Goal: Communication & Community: Share content

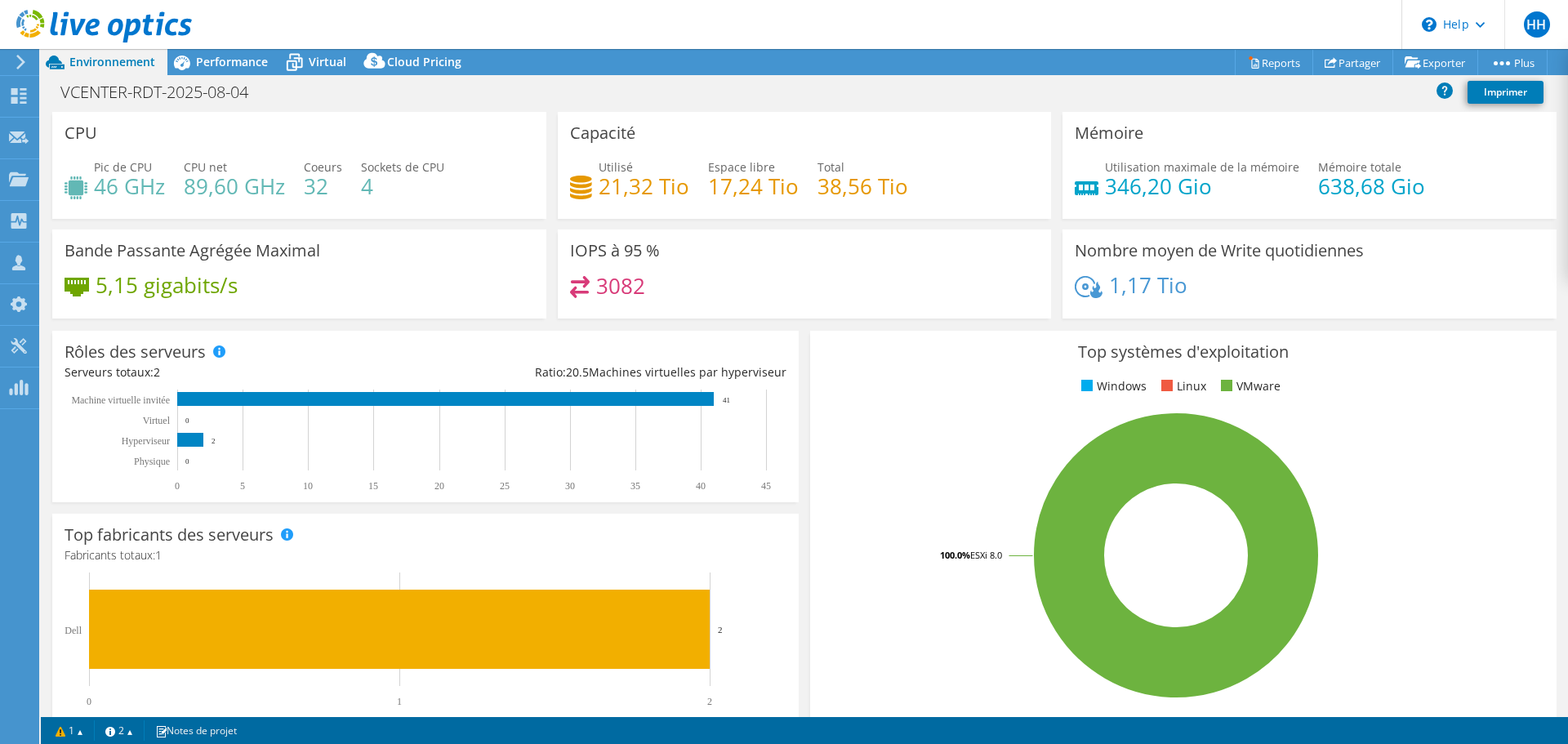
select select "USD"
click at [73, 17] on icon at bounding box center [104, 26] width 175 height 34
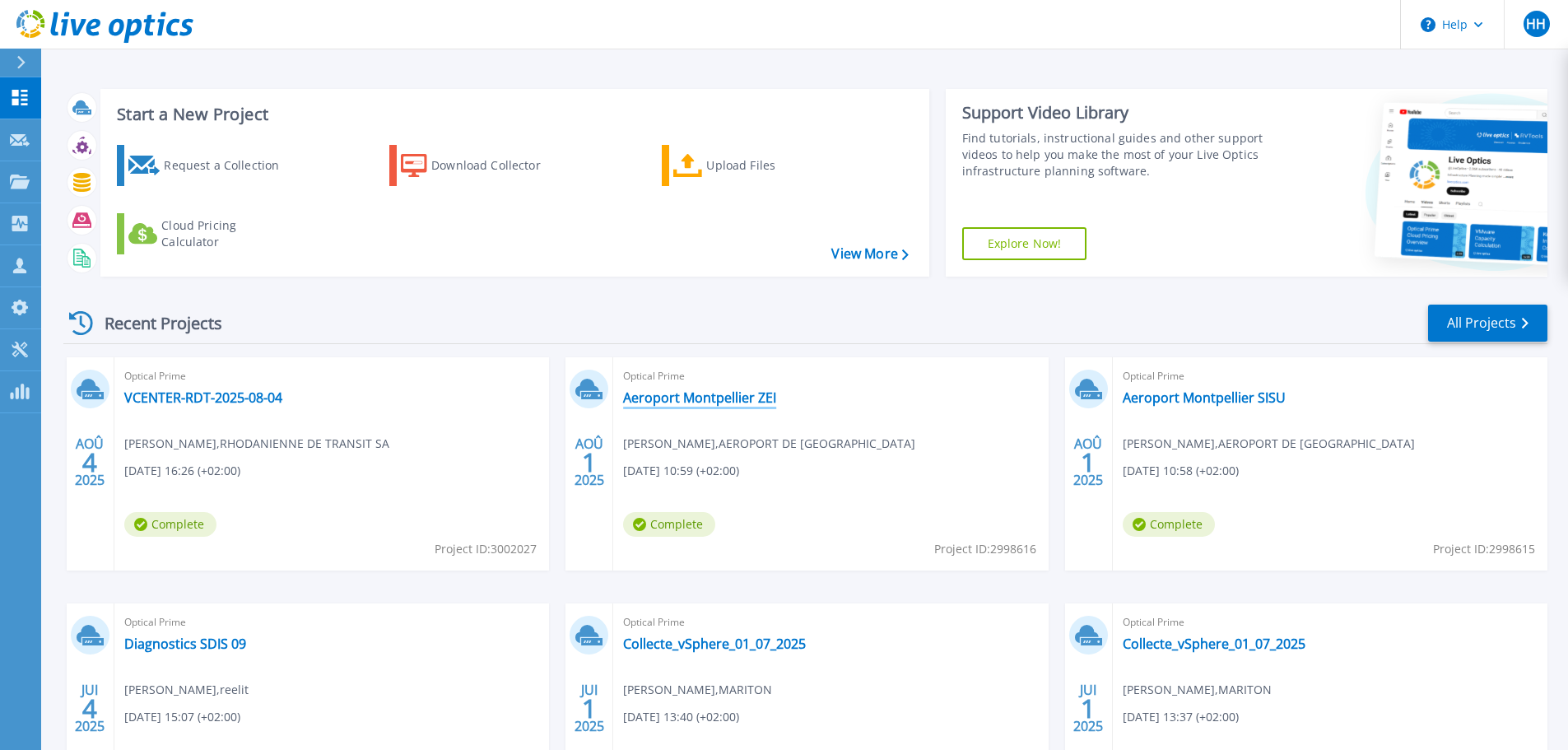
click at [706, 393] on link "Aeroport Montpellier ZEI" at bounding box center [700, 397] width 153 height 17
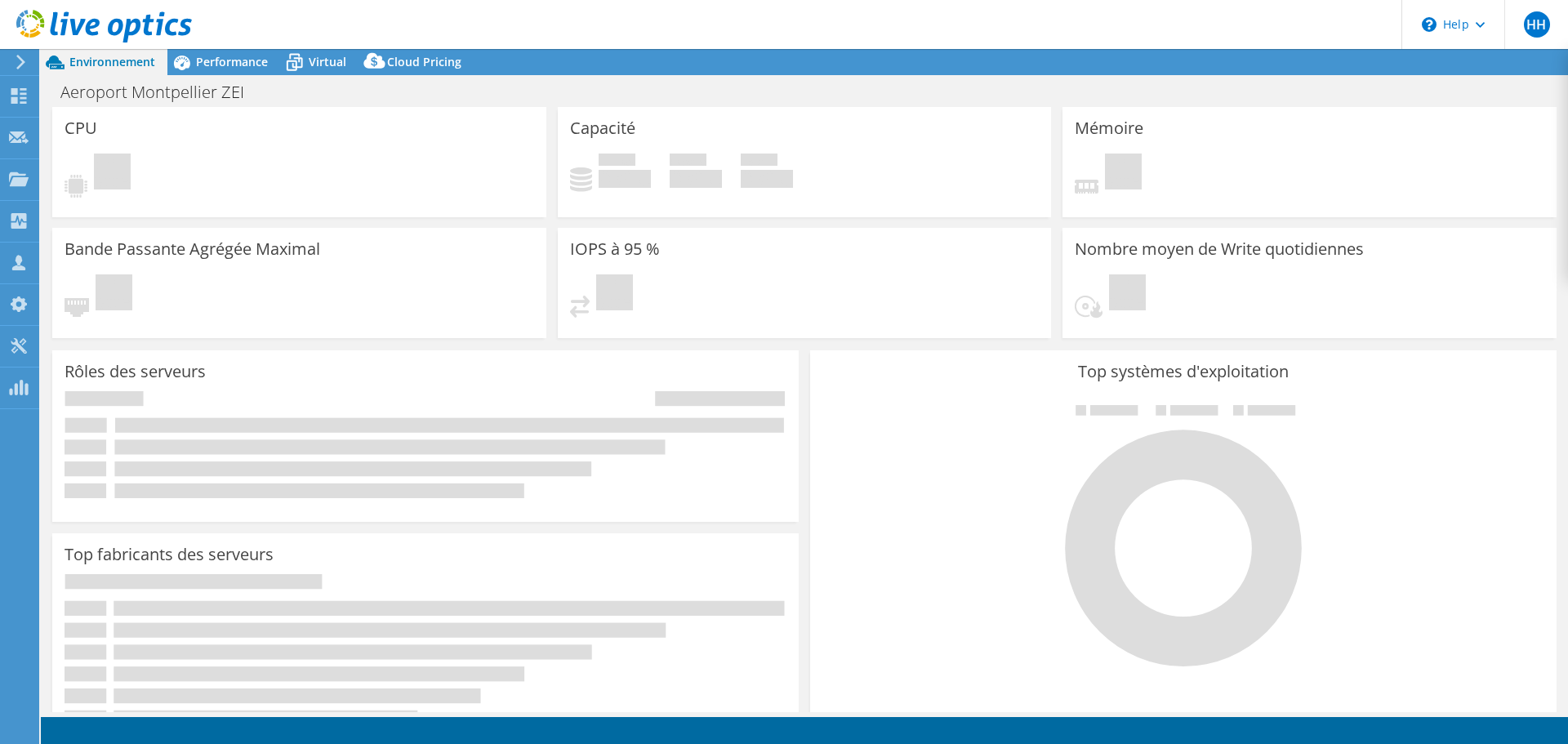
select select "USD"
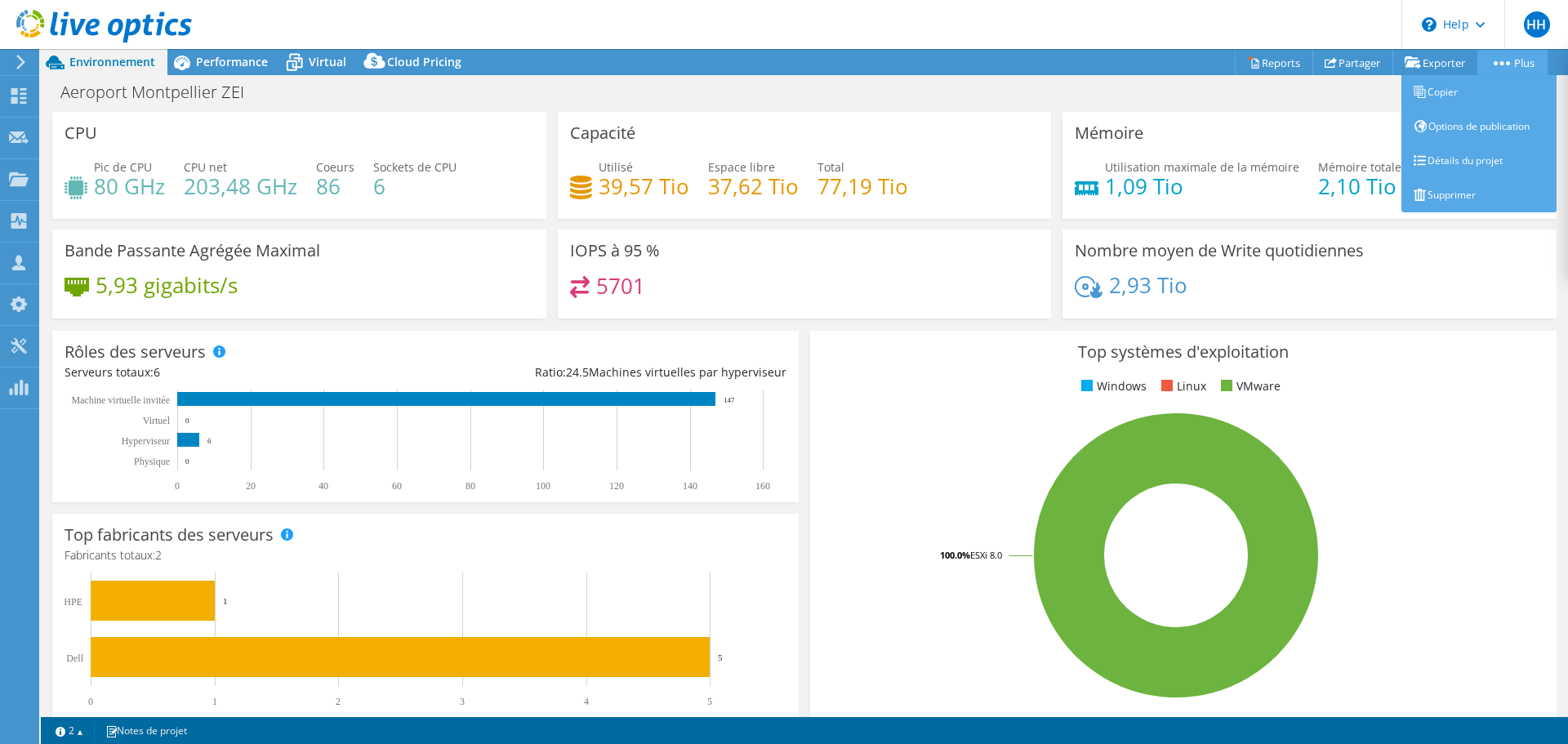
click at [1503, 66] on link "Plus" at bounding box center [1512, 62] width 70 height 25
click at [1436, 161] on link "Détails du projet" at bounding box center [1479, 161] width 155 height 35
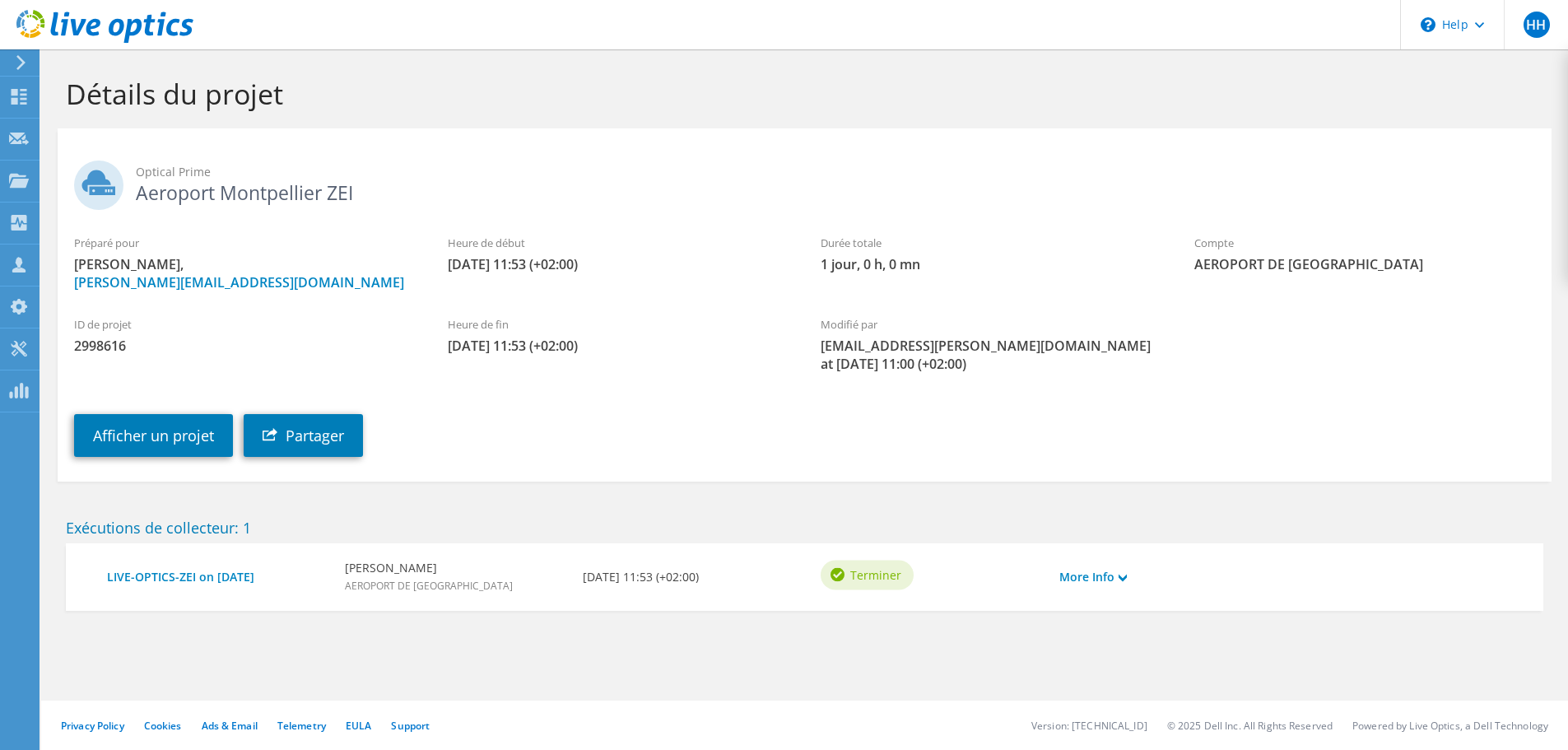
click at [99, 345] on span "2998616" at bounding box center [245, 345] width 341 height 18
copy span "2998616"
click at [1091, 581] on link "More Info" at bounding box center [1093, 577] width 68 height 18
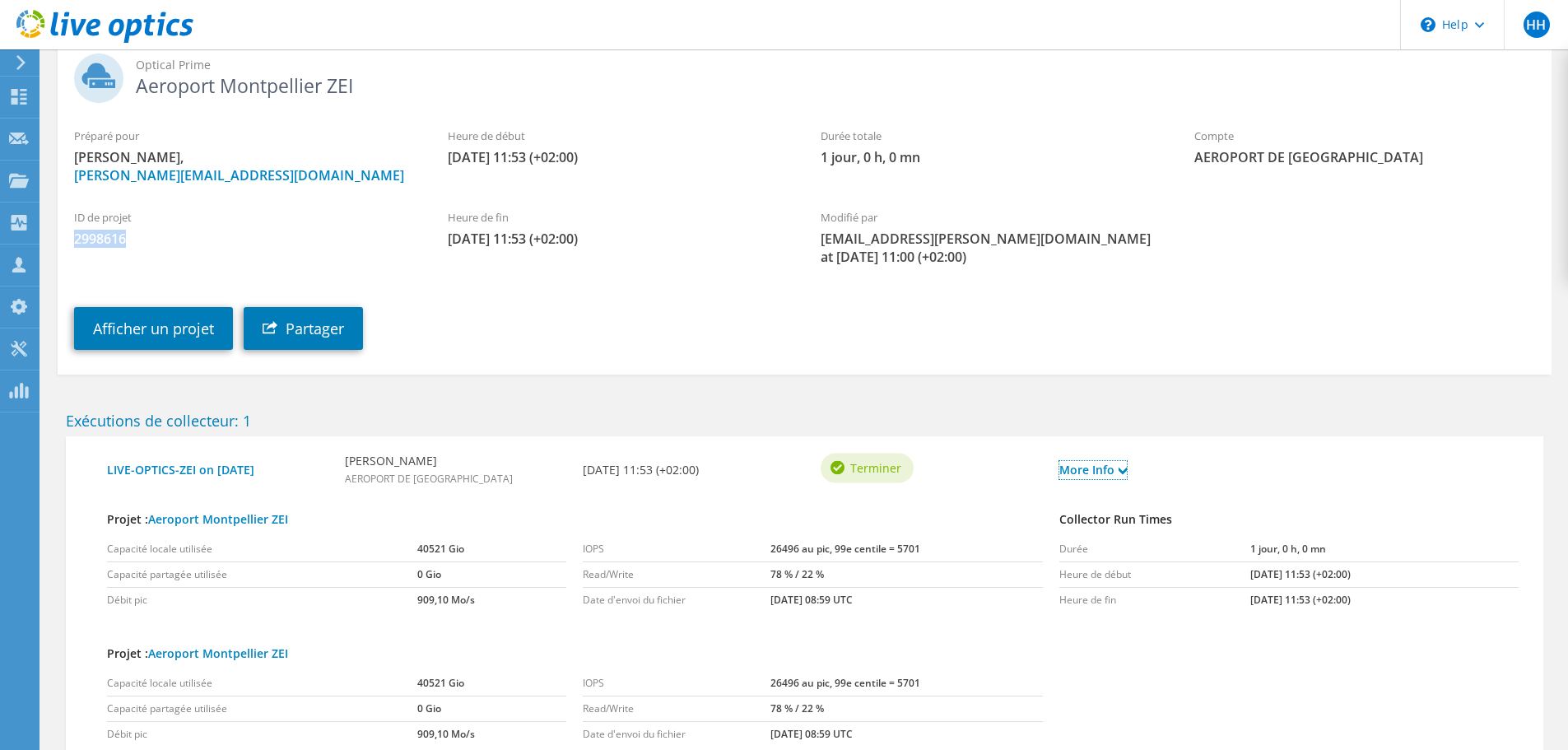
scroll to position [83, 0]
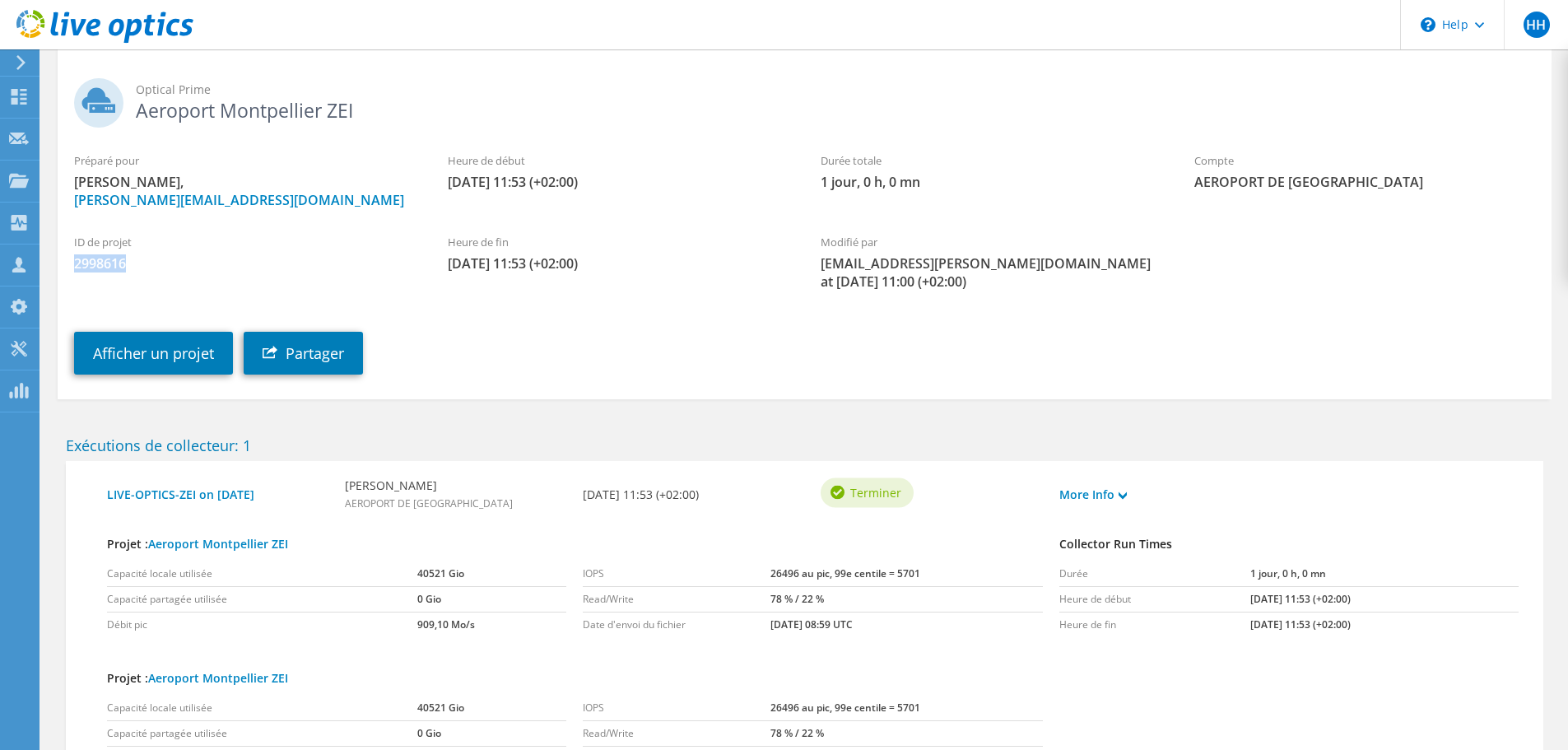
click at [141, 276] on div "ID de projet 2998616" at bounding box center [244, 252] width 373 height 55
click at [81, 254] on span "2998616" at bounding box center [245, 263] width 341 height 18
click at [299, 335] on link "Partager" at bounding box center [303, 352] width 119 height 43
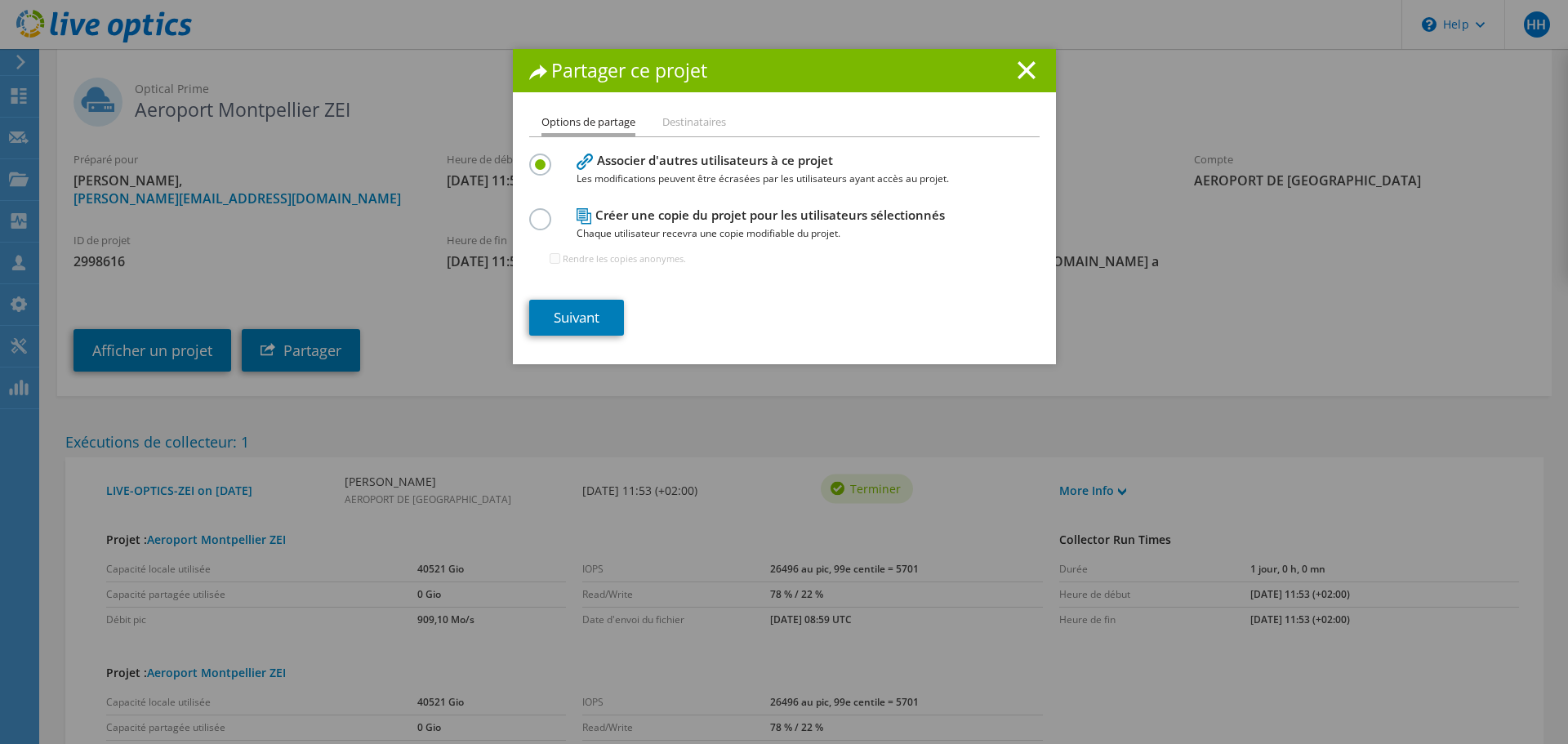
click at [537, 212] on label at bounding box center [543, 210] width 28 height 4
click at [0, 0] on input "radio" at bounding box center [0, 0] width 0 height 0
click at [1003, 75] on h1 "Partager ce projet" at bounding box center [784, 71] width 510 height 19
click at [1006, 67] on h1 "Partager ce projet" at bounding box center [784, 71] width 510 height 19
click at [1022, 72] on line at bounding box center [1026, 70] width 16 height 16
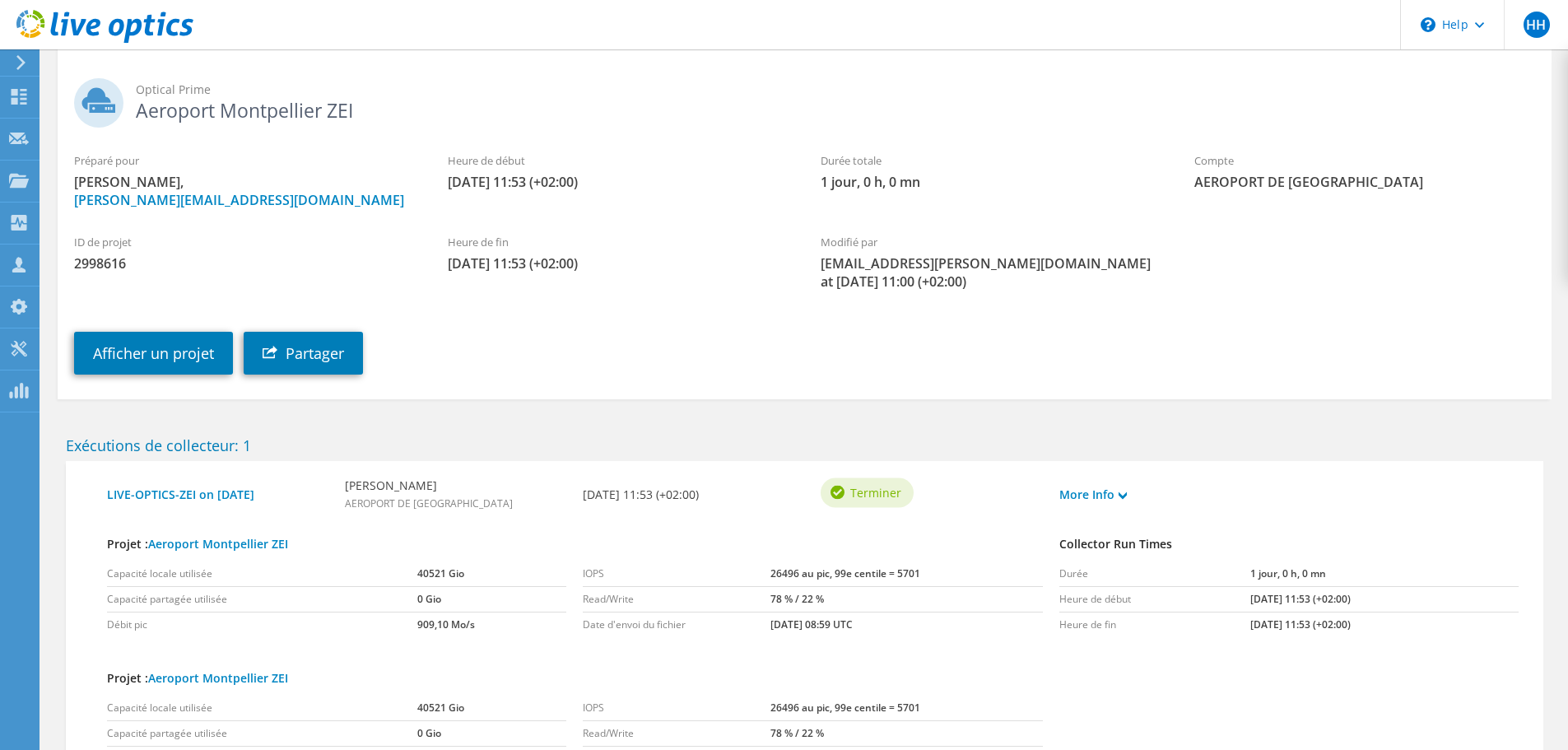
click at [111, 263] on span "2998616" at bounding box center [245, 263] width 341 height 18
copy span "2998616"
click at [342, 360] on link "Partager" at bounding box center [303, 352] width 119 height 43
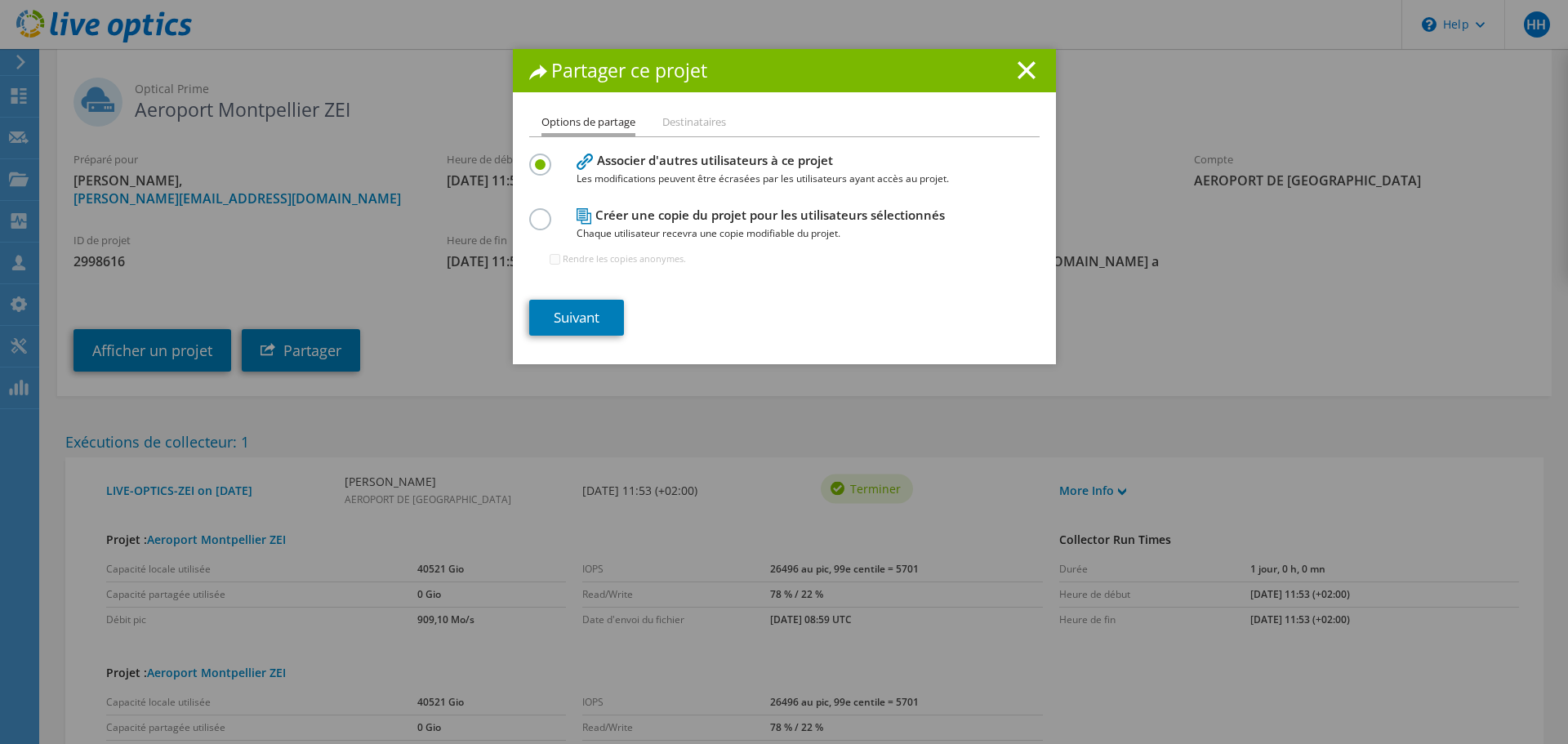
click at [529, 212] on label at bounding box center [543, 210] width 28 height 4
click at [0, 0] on input "radio" at bounding box center [0, 0] width 0 height 0
click at [567, 312] on link "Suivant" at bounding box center [577, 318] width 95 height 36
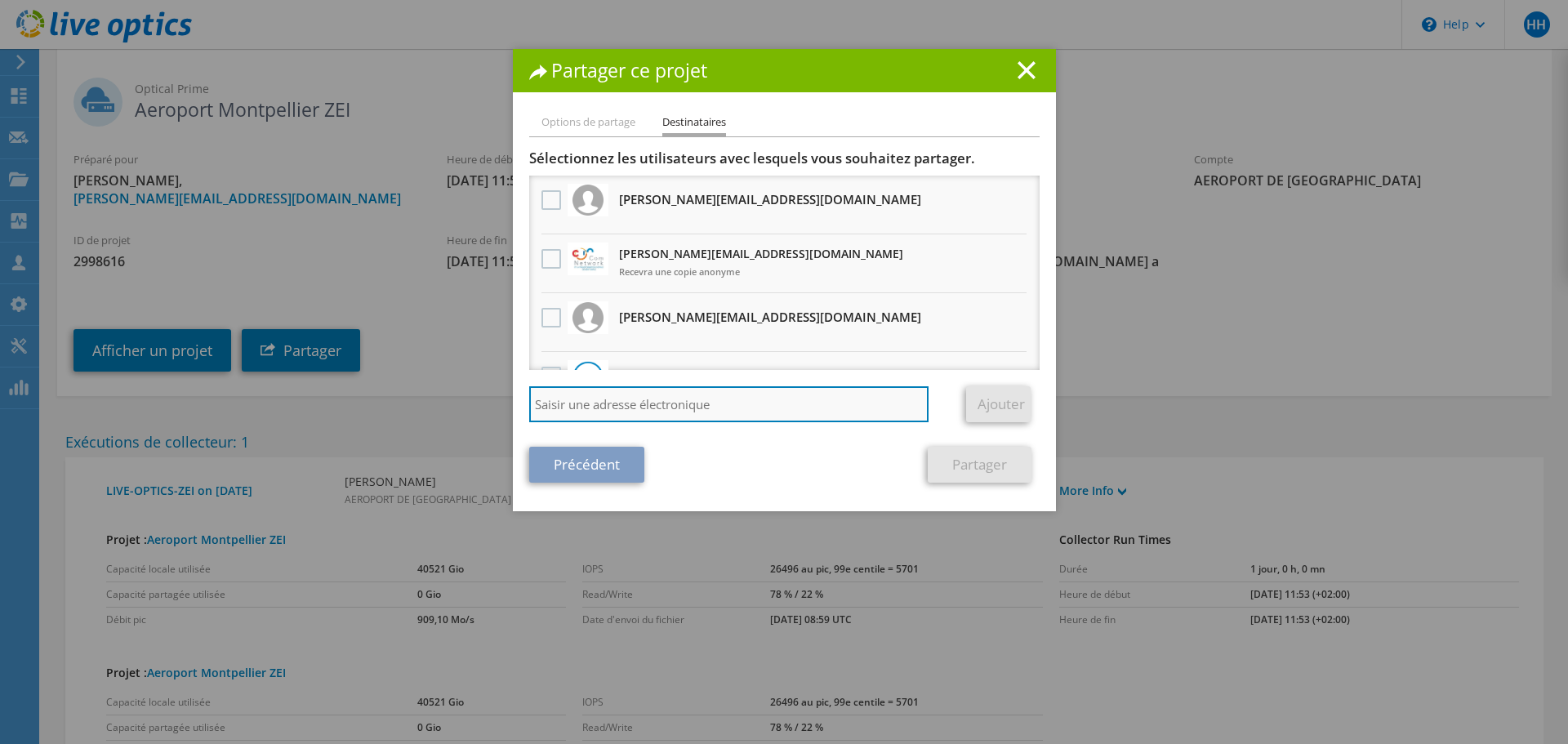
click at [585, 407] on input "search" at bounding box center [729, 404] width 400 height 36
paste input "vxrail_papi_client@liveoptics.com"
type input "vxrail_papi_client@liveoptics.com"
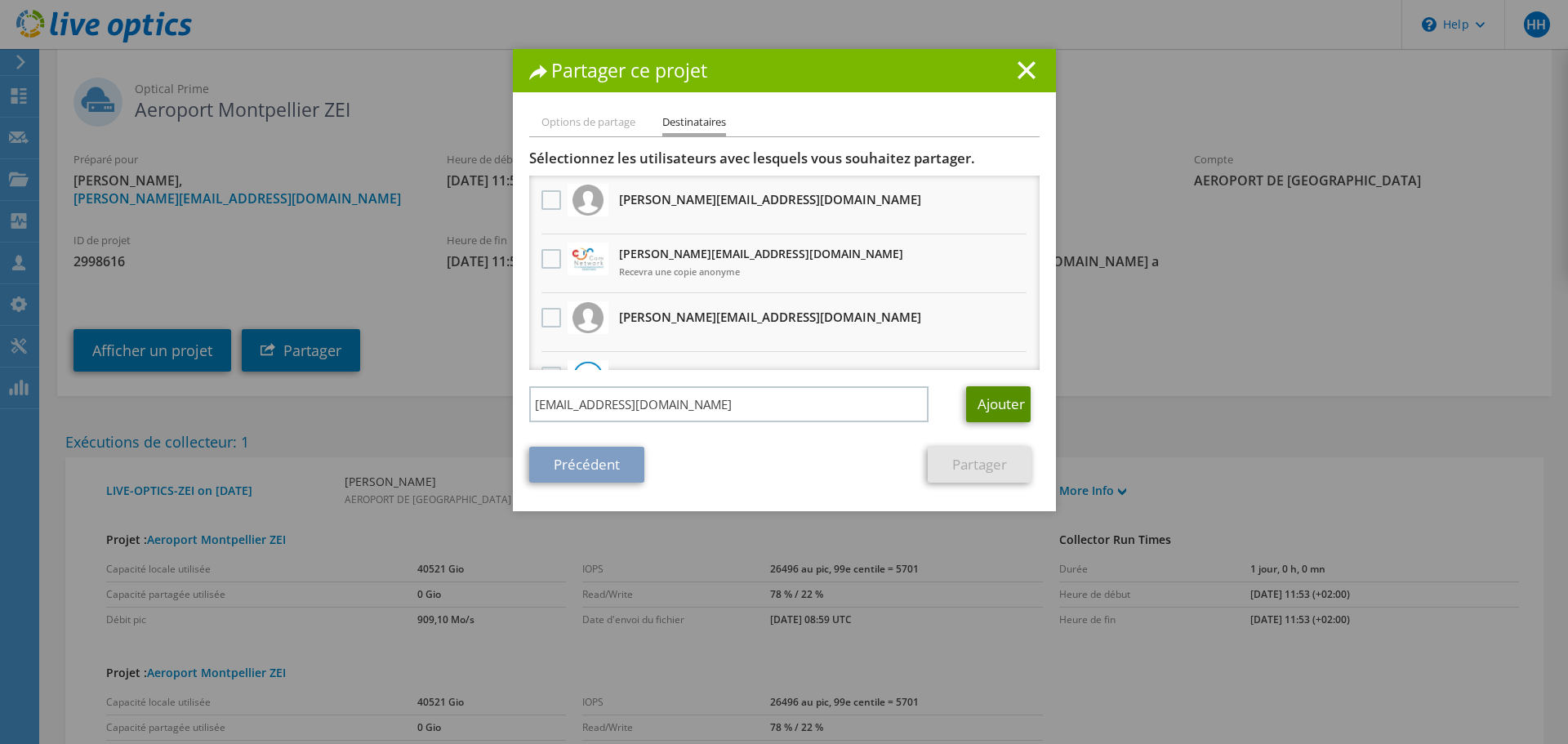
click at [995, 400] on link "Ajouter" at bounding box center [998, 404] width 65 height 36
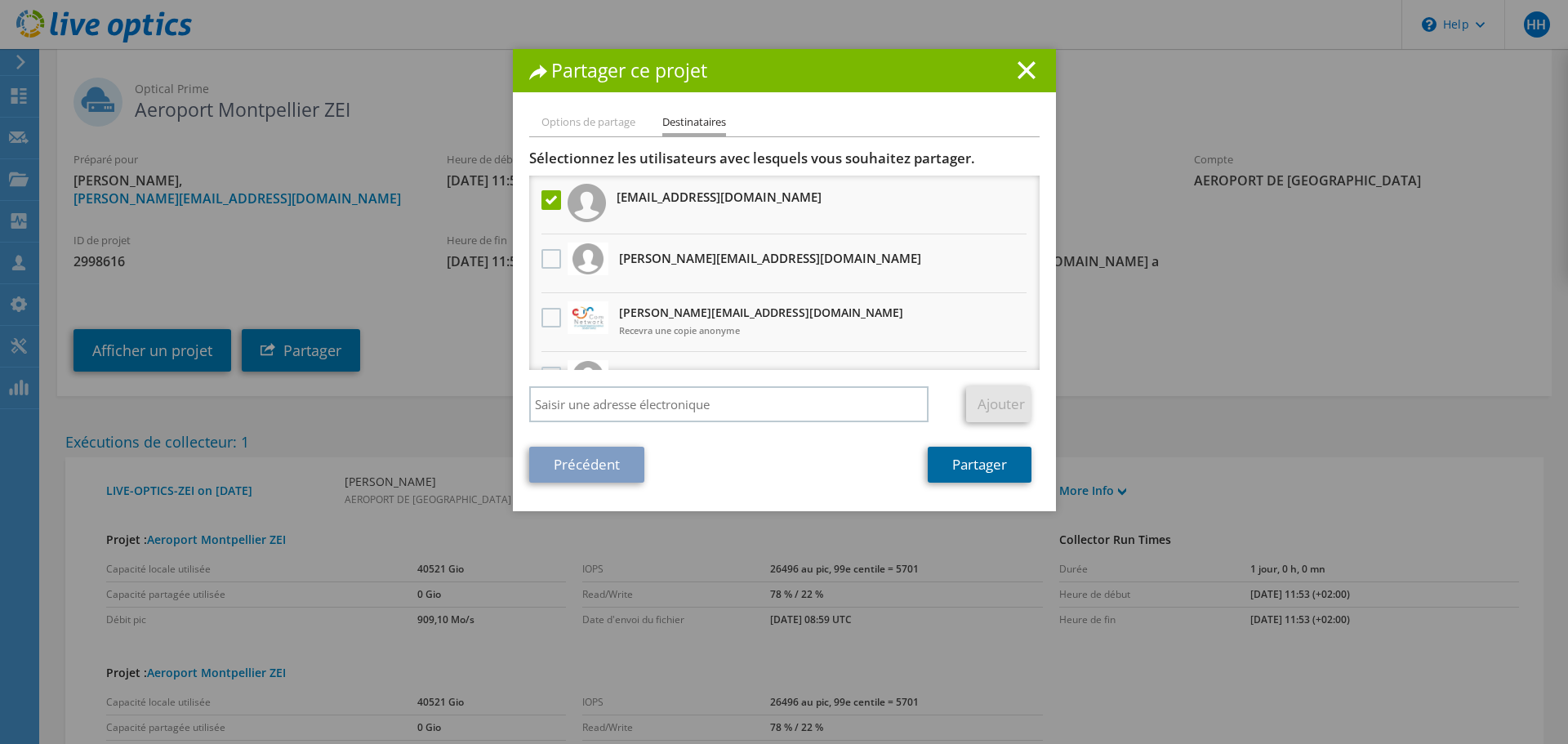
click at [984, 473] on link "Partager" at bounding box center [979, 464] width 104 height 36
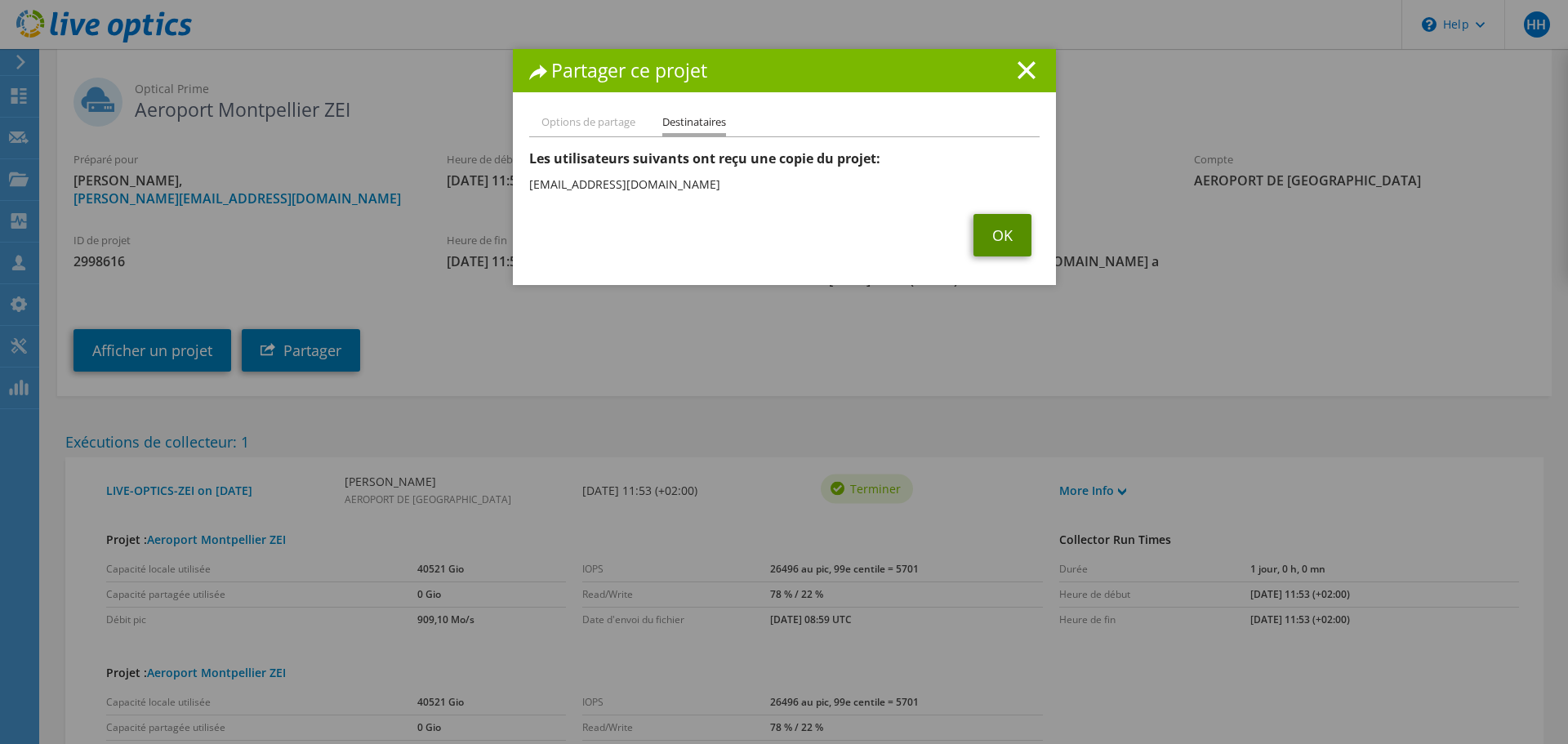
click at [1010, 242] on link "OK" at bounding box center [1002, 235] width 58 height 42
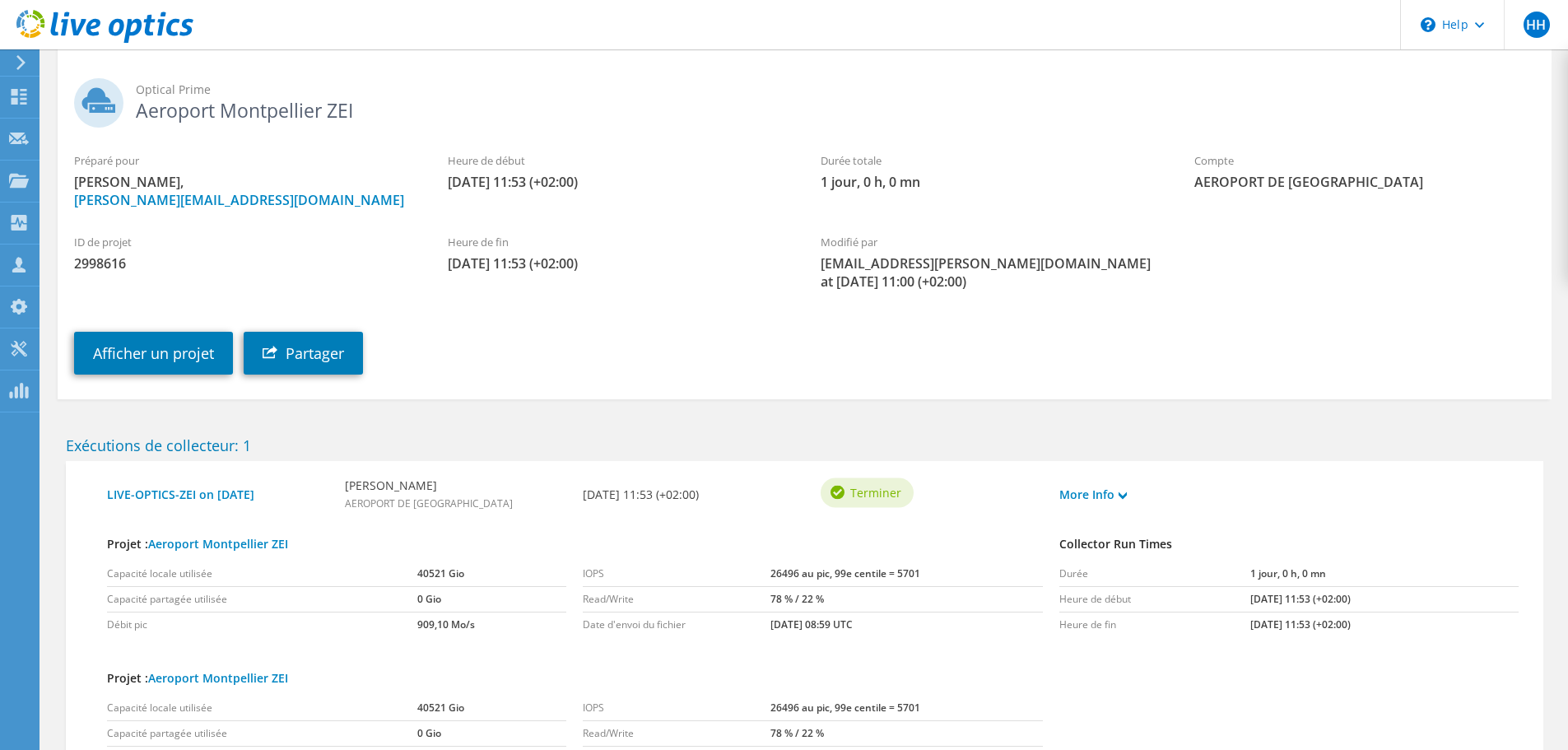
click at [92, 262] on span "2998616" at bounding box center [245, 263] width 341 height 18
copy span "2998616"
click at [198, 356] on link "Afficher un projet" at bounding box center [153, 352] width 159 height 43
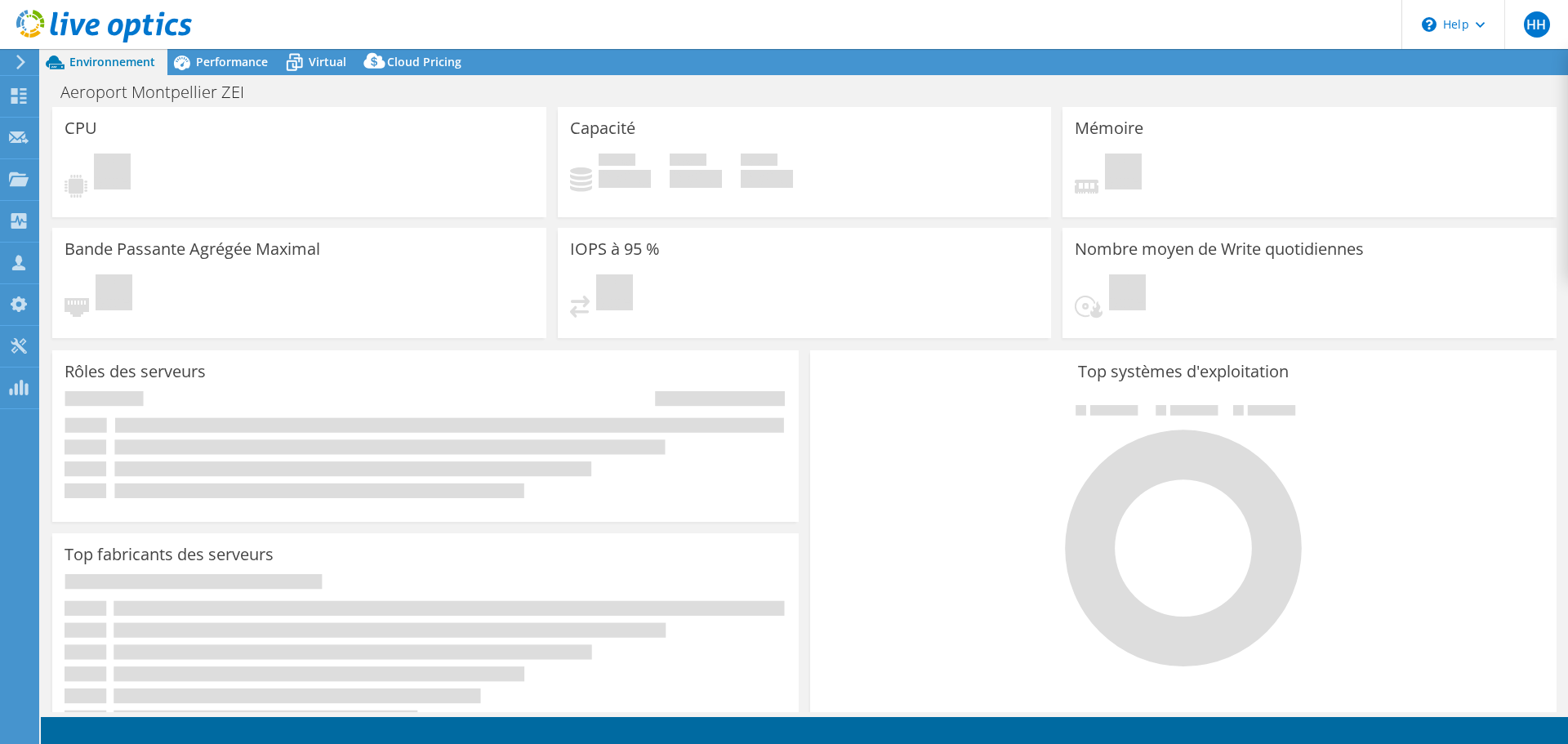
select select "USD"
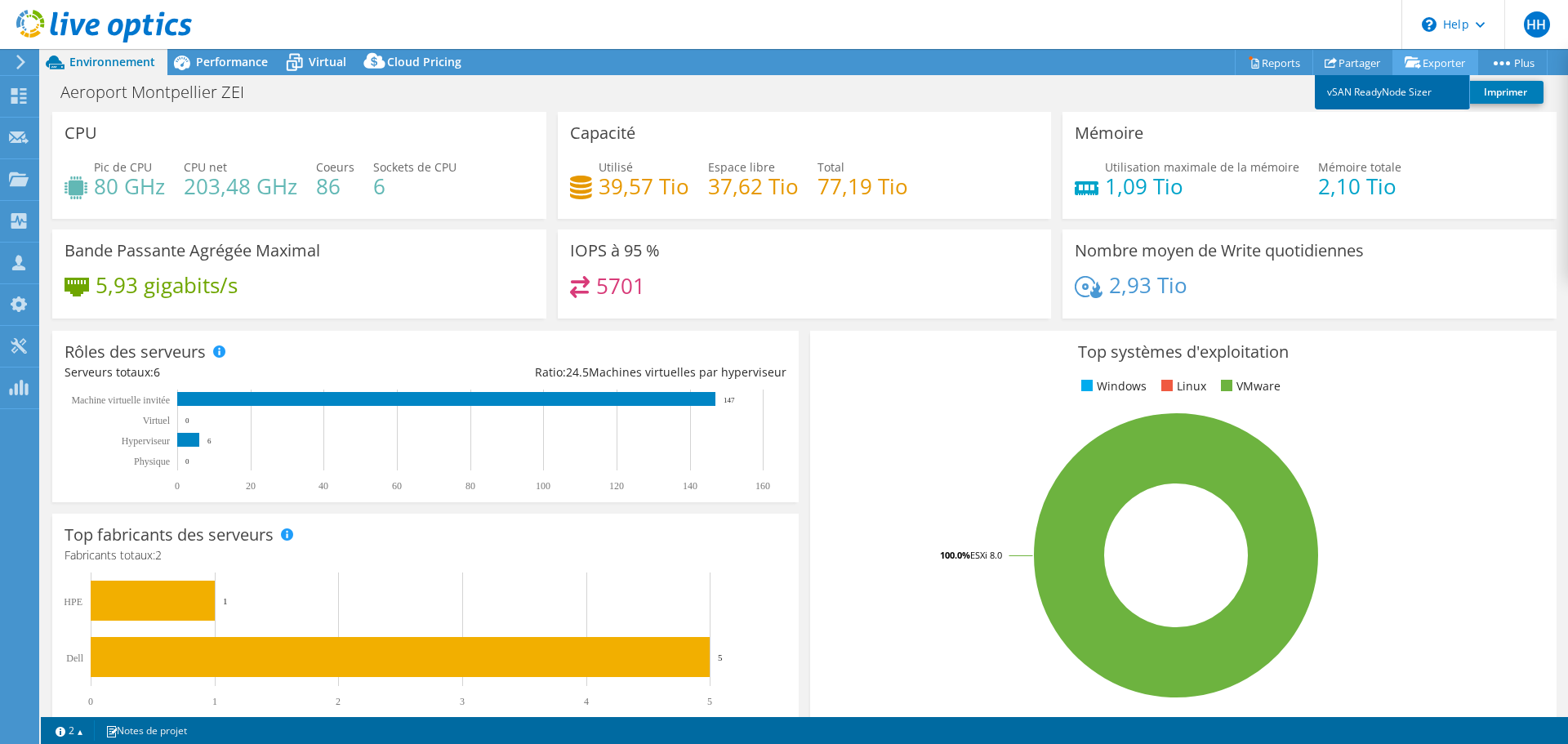
click at [1410, 90] on link "vSAN ReadyNode Sizer" at bounding box center [1393, 92] width 155 height 35
click at [1251, 68] on icon at bounding box center [1255, 63] width 8 height 9
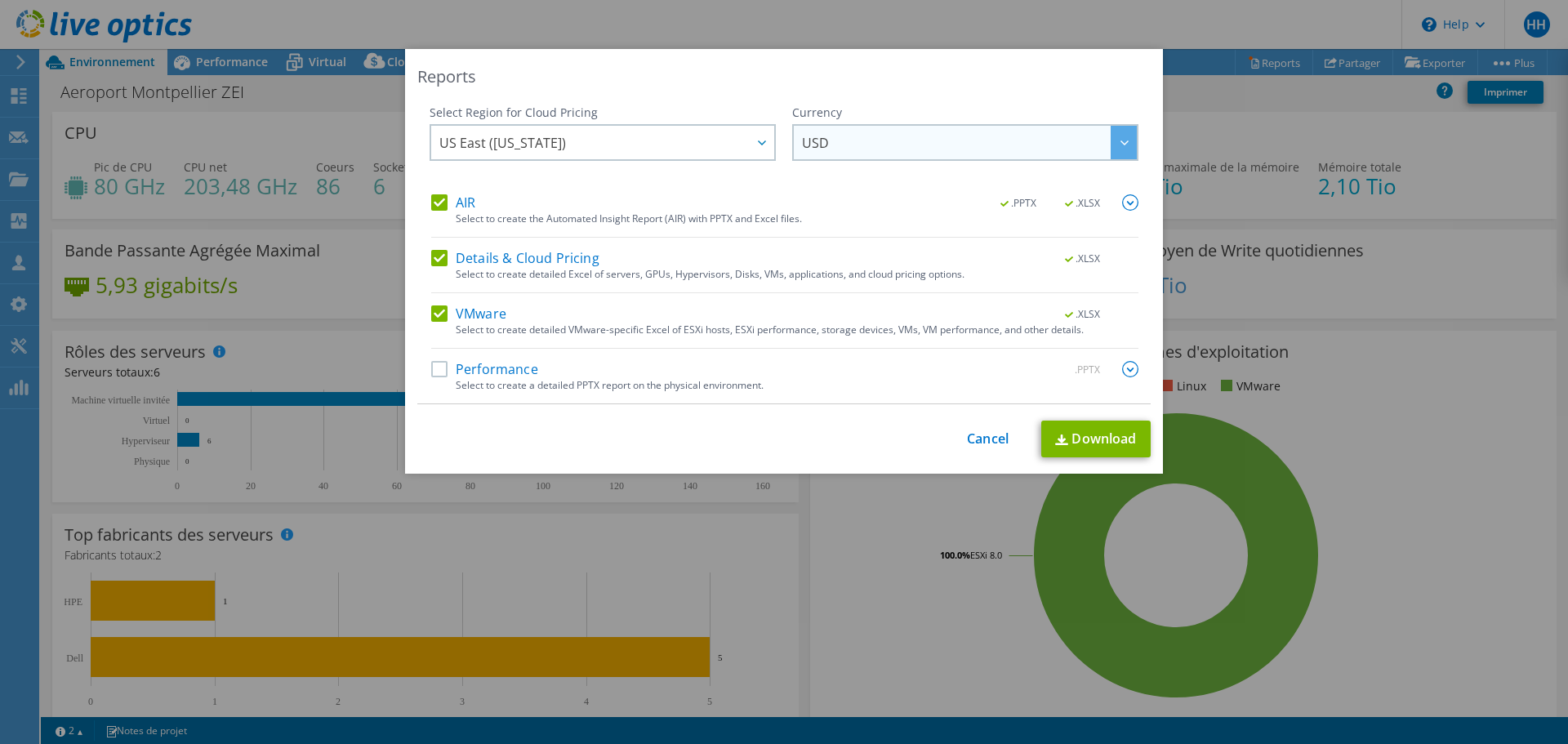
click at [813, 142] on span "USD" at bounding box center [815, 146] width 27 height 25
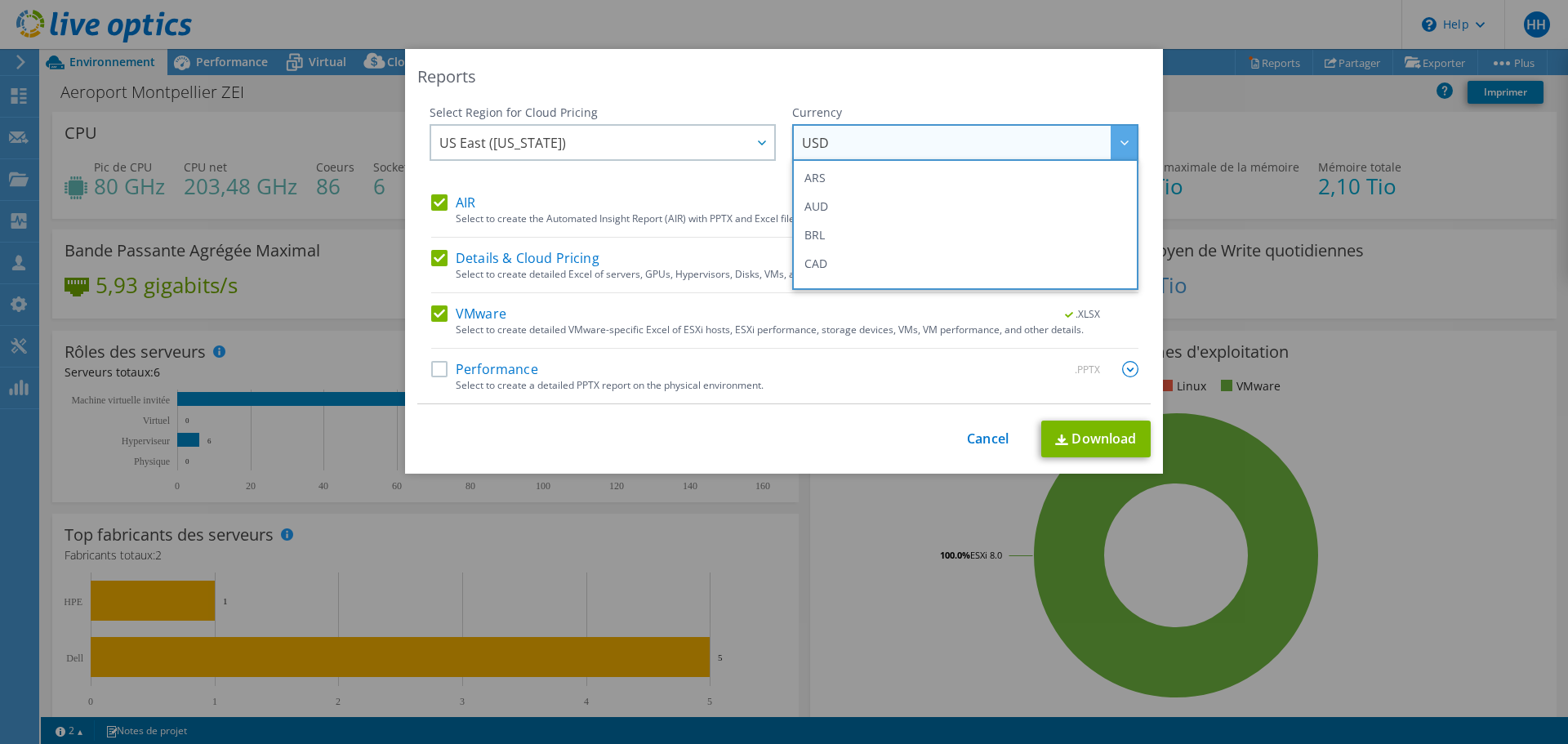
click at [584, 340] on div "VMware .XLSX Select to create detailed VMware-specific Excel of ESXi hosts, ESX…" at bounding box center [784, 327] width 707 height 43
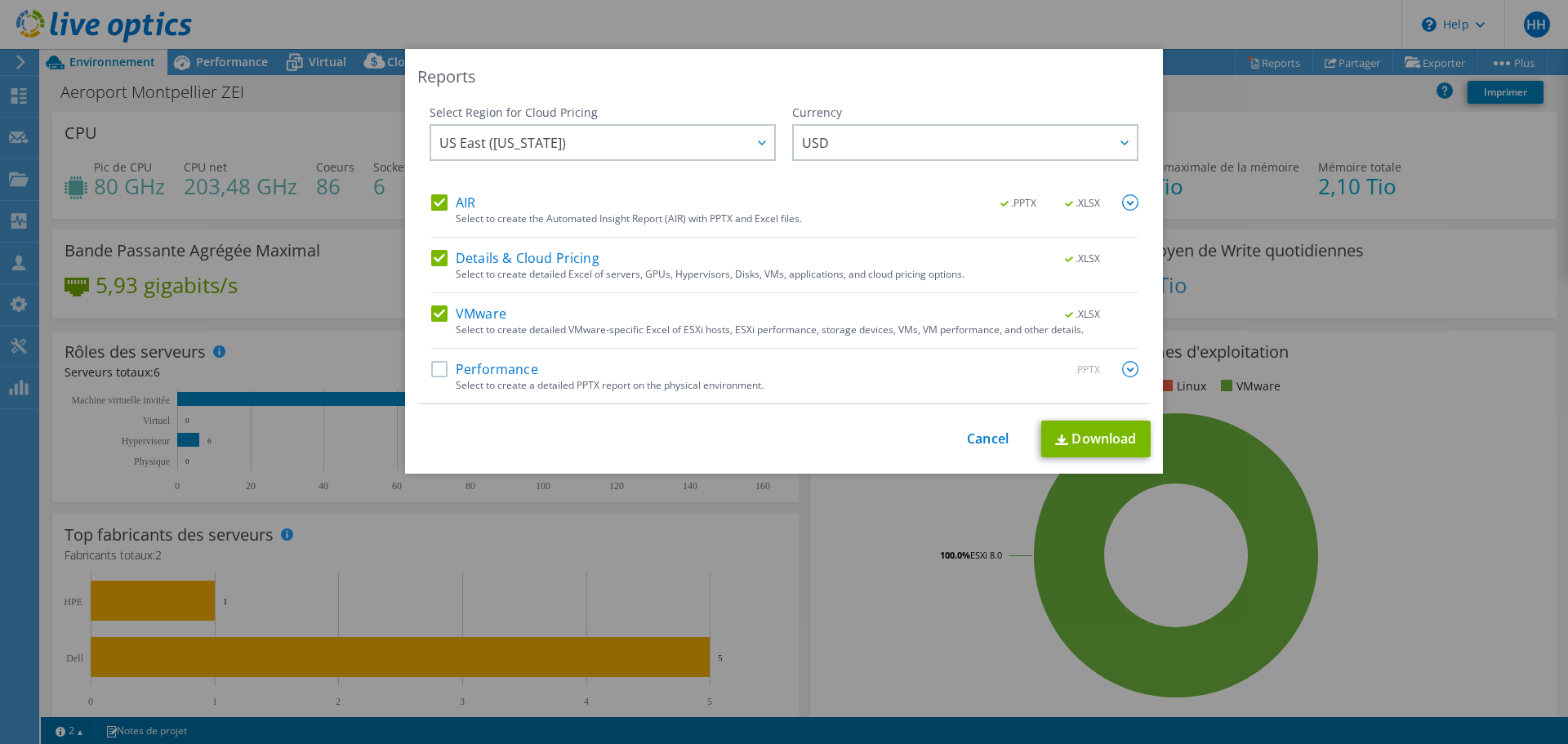
click at [471, 369] on label "Performance" at bounding box center [484, 369] width 107 height 16
click at [0, 0] on input "Performance" at bounding box center [0, 0] width 0 height 0
click at [1067, 446] on link "Download" at bounding box center [1096, 438] width 110 height 37
click at [165, 473] on div "Reports Select Region for Cloud Pricing Asia Pacific ([GEOGRAPHIC_DATA]) [GEOGR…" at bounding box center [784, 372] width 1568 height 646
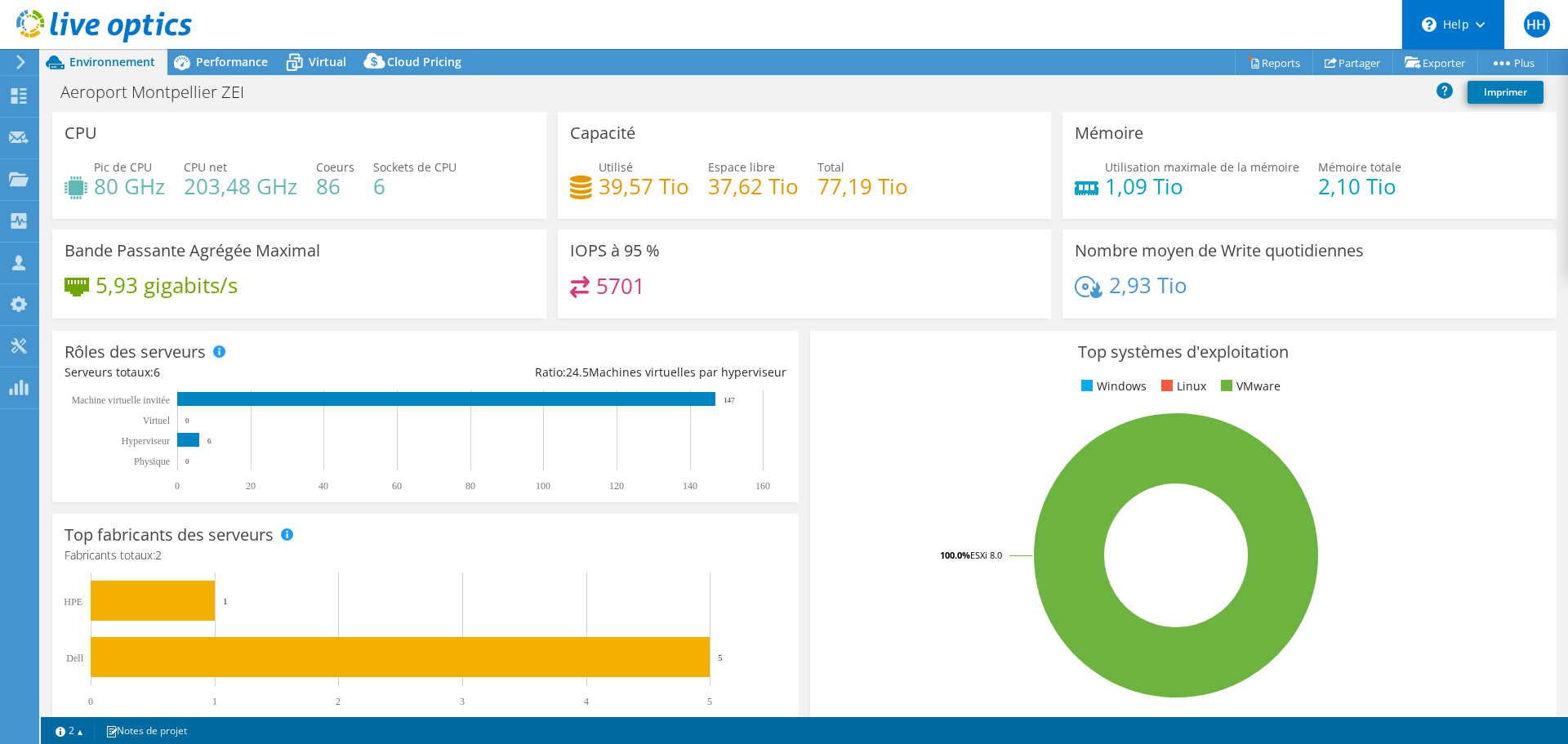
click at [1451, 22] on div "\n Help" at bounding box center [1452, 24] width 103 height 49
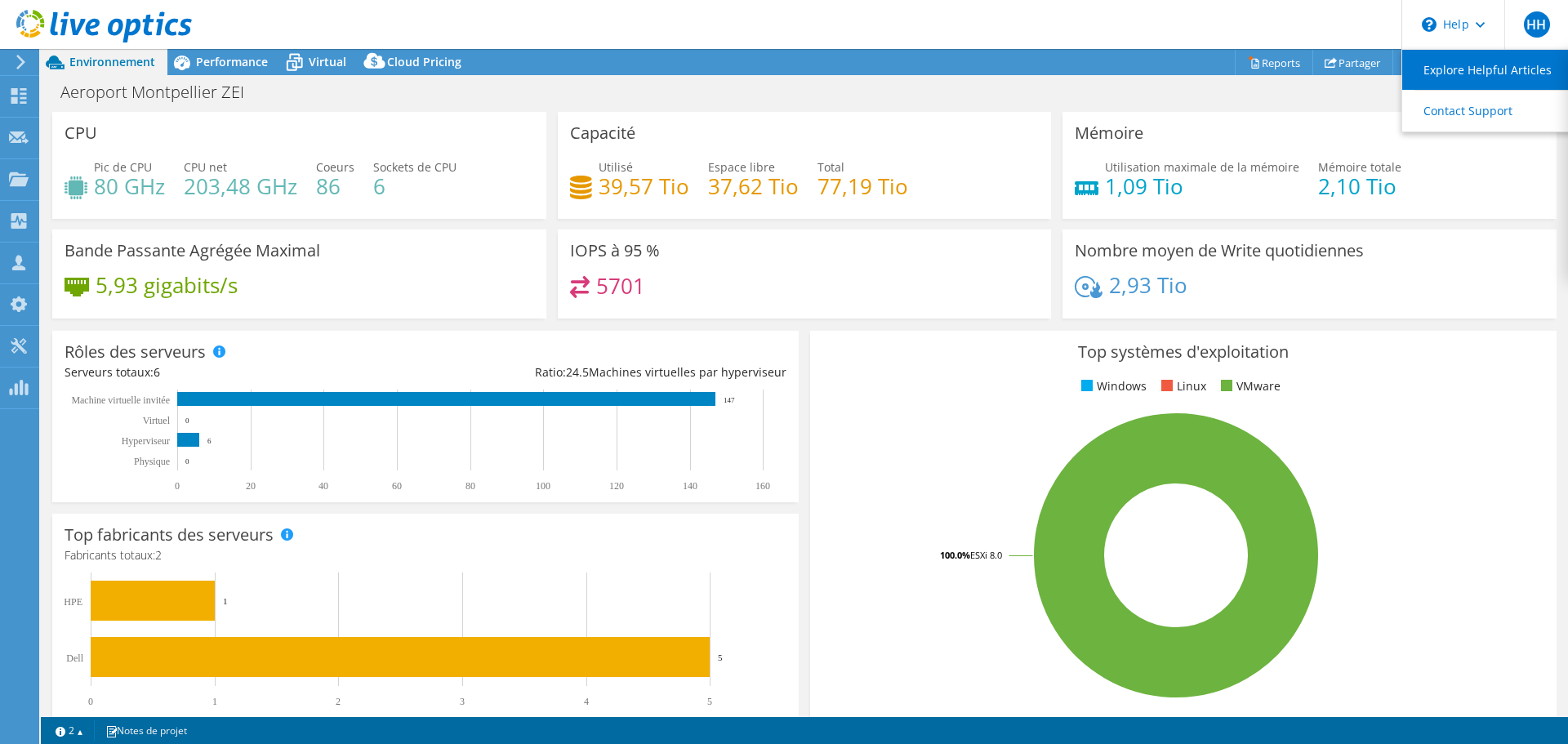
click at [1425, 74] on link "Explore Helpful Articles" at bounding box center [1493, 70] width 182 height 40
